Goal: Entertainment & Leisure: Consume media (video, audio)

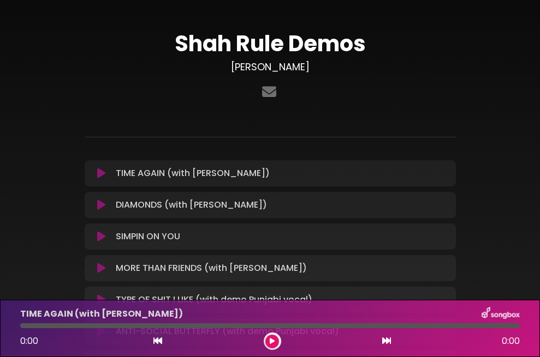
click at [104, 208] on icon at bounding box center [101, 205] width 8 height 11
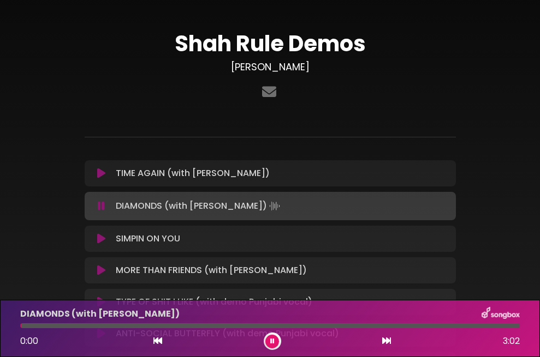
scroll to position [136, 0]
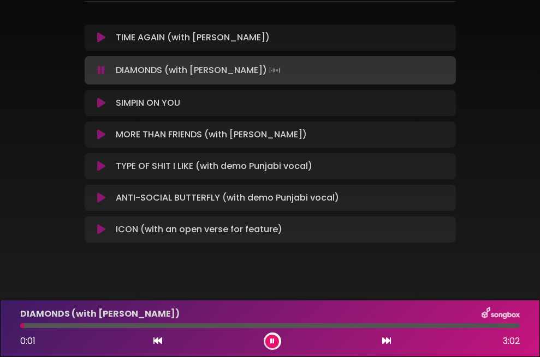
click at [151, 324] on div at bounding box center [269, 326] width 499 height 5
click at [297, 324] on div "DIAMONDS (with [PERSON_NAME]) 0:48 3:02" at bounding box center [270, 328] width 512 height 43
click at [320, 330] on div "DIAMONDS (with [PERSON_NAME]) 0:49 3:02" at bounding box center [270, 328] width 512 height 43
click at [282, 323] on div "DIAMONDS (with [PERSON_NAME]) 0:49 3:02" at bounding box center [270, 328] width 512 height 43
click at [284, 326] on div at bounding box center [269, 326] width 499 height 5
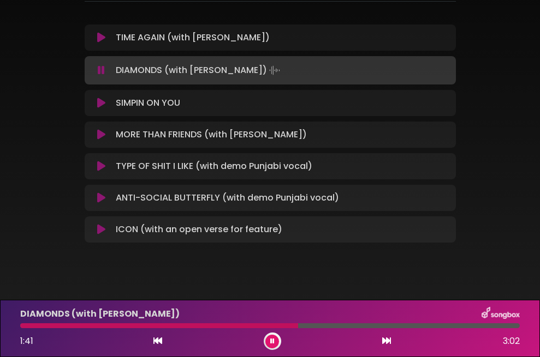
click at [334, 329] on div "DIAMONDS (with [PERSON_NAME]) 1:41 3:02" at bounding box center [270, 328] width 512 height 43
click at [327, 327] on div at bounding box center [269, 326] width 499 height 5
click at [382, 327] on div at bounding box center [269, 326] width 499 height 5
click at [101, 35] on icon at bounding box center [101, 37] width 8 height 11
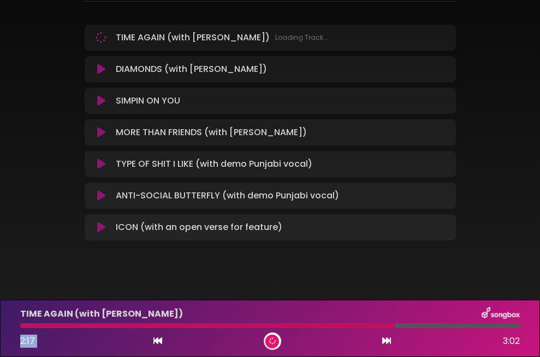
click at [220, 331] on div "TIME AGAIN (with [PERSON_NAME]) 2:17 3:02" at bounding box center [270, 328] width 512 height 43
click at [205, 325] on div at bounding box center [207, 326] width 375 height 5
